Goal: Task Accomplishment & Management: Use online tool/utility

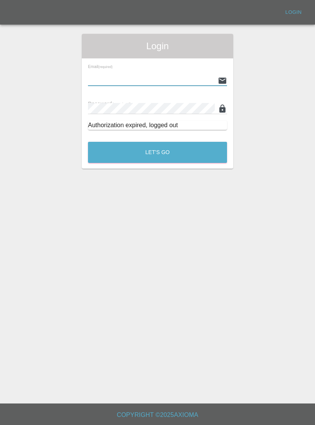
type input "[EMAIL_ADDRESS][DOMAIN_NAME]"
click at [158, 152] on button "Let's Go" at bounding box center [157, 152] width 139 height 21
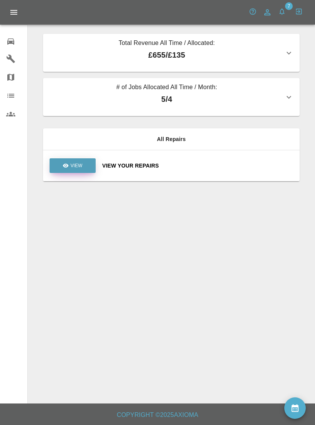
click at [73, 162] on link "View" at bounding box center [73, 165] width 46 height 15
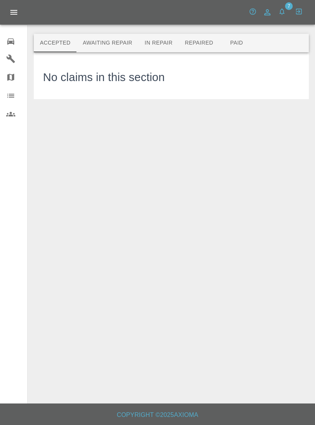
click at [122, 42] on button "Awaiting Repair" at bounding box center [107, 43] width 62 height 18
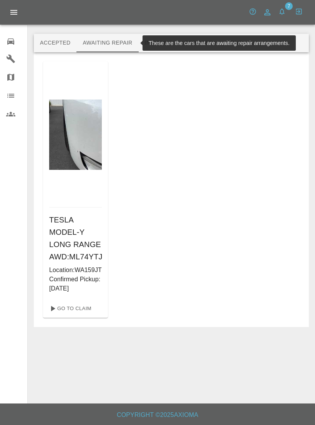
click at [169, 39] on button "In Repair" at bounding box center [159, 43] width 40 height 18
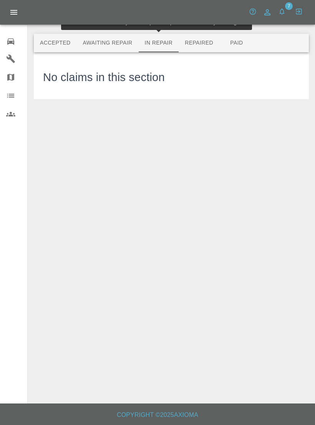
click at [113, 38] on button "Awaiting Repair" at bounding box center [107, 43] width 62 height 18
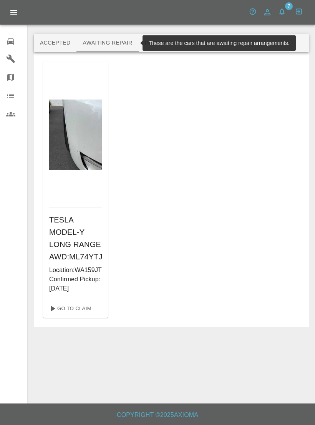
click at [285, 14] on icon "button" at bounding box center [282, 12] width 8 height 8
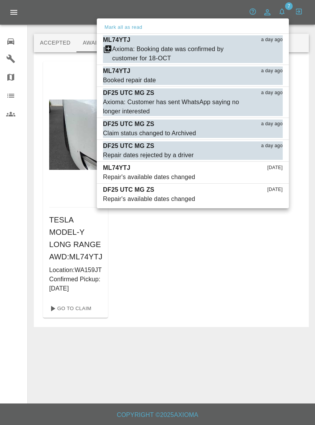
click at [20, 14] on div at bounding box center [157, 212] width 315 height 425
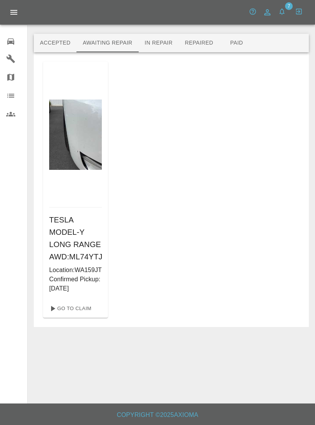
click at [7, 15] on button "Open drawer" at bounding box center [14, 12] width 18 height 18
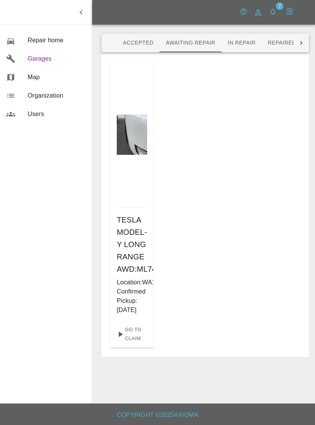
click at [55, 60] on span "Garages" at bounding box center [57, 58] width 58 height 9
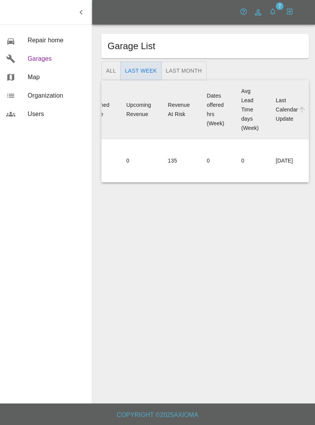
scroll to position [0, 249]
click at [50, 38] on span "Repair home" at bounding box center [57, 40] width 58 height 9
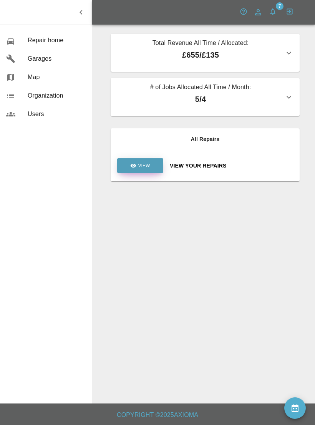
click at [137, 162] on link "View" at bounding box center [140, 165] width 46 height 15
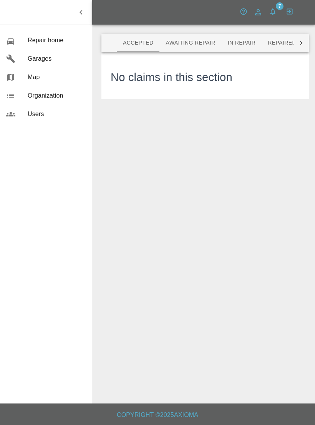
click at [200, 40] on button "Awaiting Repair" at bounding box center [191, 43] width 62 height 18
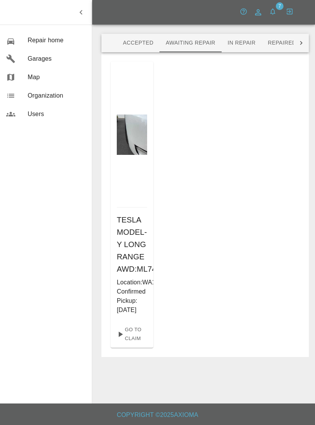
click at [135, 287] on p "Location: WA159JT" at bounding box center [132, 282] width 30 height 9
click at [132, 345] on link "Go To Claim" at bounding box center [132, 334] width 37 height 21
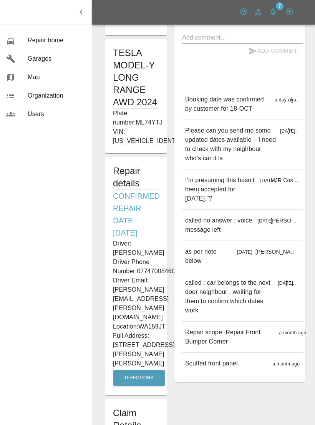
scroll to position [165, 0]
click at [146, 371] on button "Directions" at bounding box center [139, 379] width 52 height 16
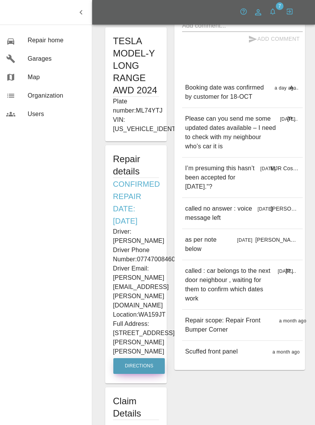
scroll to position [0, 3]
